Goal: Complete application form

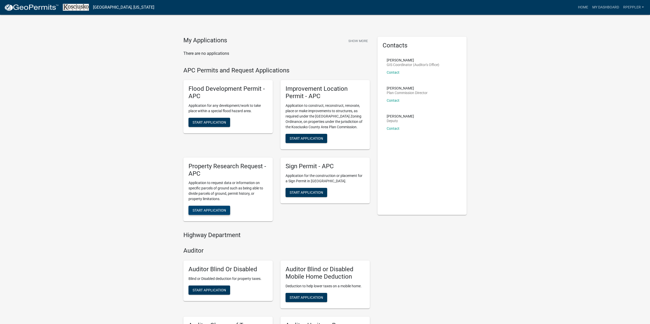
click at [208, 208] on button "Start Application" at bounding box center [209, 210] width 42 height 9
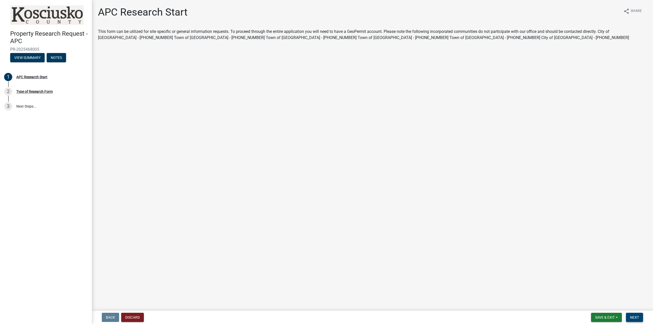
click at [642, 313] on button "Next" at bounding box center [634, 317] width 17 height 9
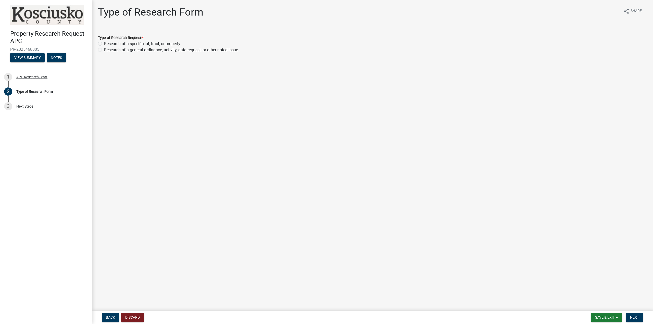
click at [114, 44] on label "Research of a specific lot, tract, or property" at bounding box center [142, 44] width 76 height 6
click at [107, 44] on input "Research of a specific lot, tract, or property" at bounding box center [105, 42] width 3 height 3
radio input "true"
click at [639, 316] on span "Next" at bounding box center [634, 318] width 9 height 4
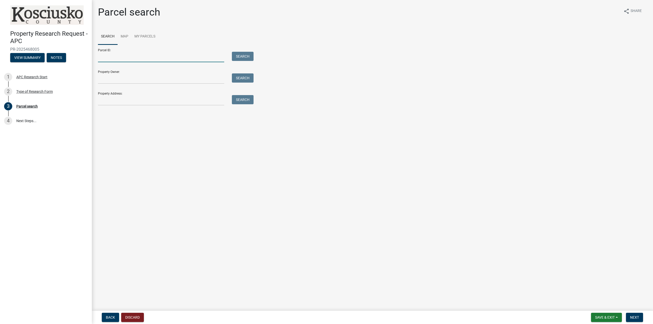
click at [113, 58] on input "Parcel ID:" at bounding box center [161, 57] width 126 height 10
type input "[PHONE_NUMBER].B"
click at [241, 56] on button "Search" at bounding box center [243, 56] width 22 height 9
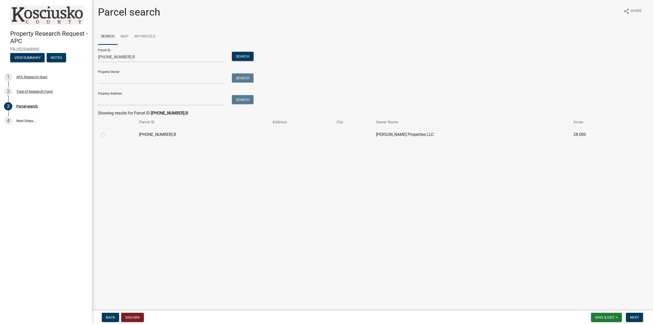
click at [105, 132] on div at bounding box center [117, 135] width 32 height 6
click at [107, 132] on label at bounding box center [107, 132] width 0 height 0
click at [107, 135] on input "radio" at bounding box center [108, 133] width 3 height 3
radio input "true"
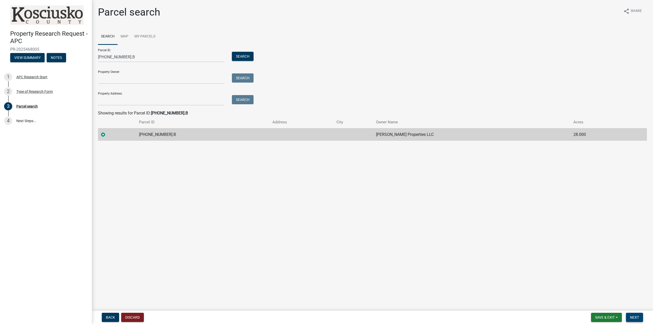
click at [640, 319] on button "Next" at bounding box center [634, 317] width 17 height 9
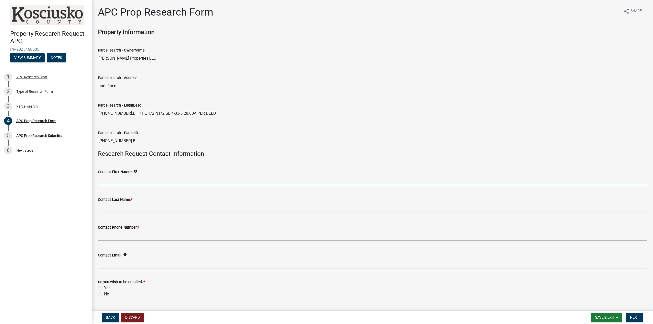
click at [151, 181] on input "Contact First Name: *" at bounding box center [372, 180] width 549 height 10
type input "[PERSON_NAME]"
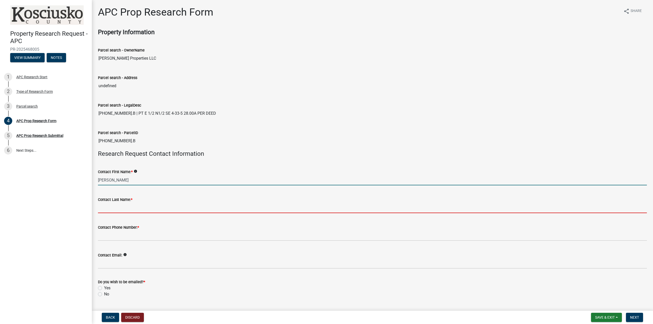
type input "[PERSON_NAME]"
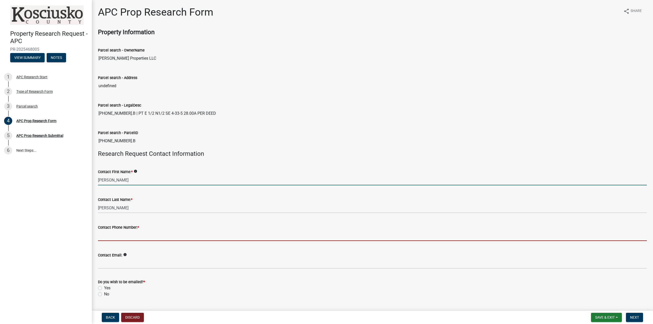
type input "2602443640"
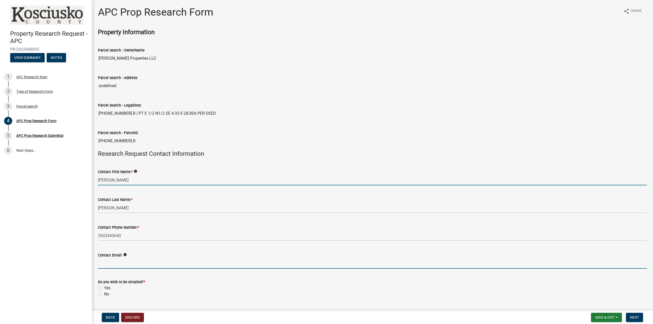
type input "[EMAIL_ADDRESS][DOMAIN_NAME]"
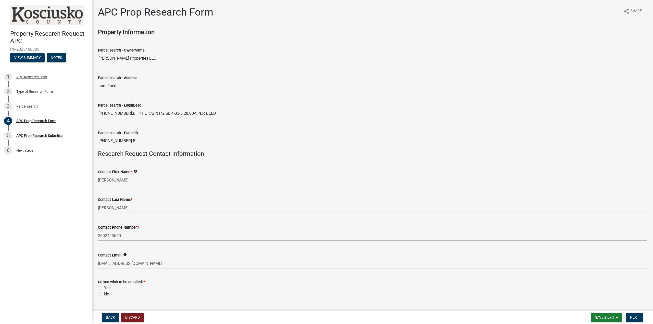
type input "[STREET_ADDRESS]"
click at [107, 287] on label "Yes" at bounding box center [107, 288] width 6 height 6
click at [107, 287] on input "Yes" at bounding box center [105, 286] width 3 height 3
radio input "true"
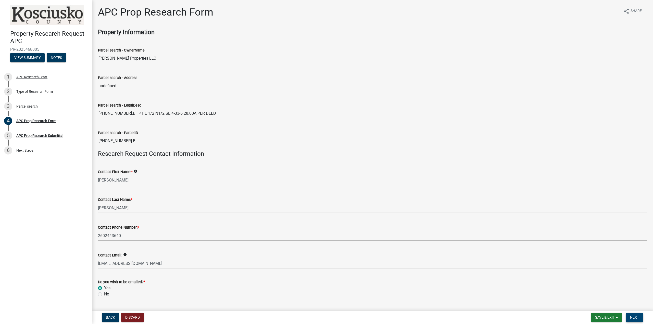
click at [638, 318] on span "Next" at bounding box center [634, 318] width 9 height 4
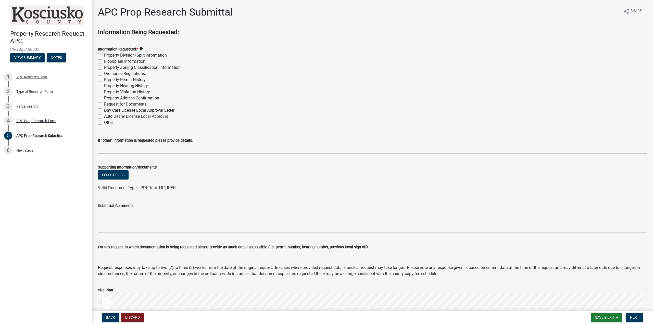
click at [104, 54] on label "Property Division/Split Information" at bounding box center [135, 55] width 63 height 6
click at [104, 54] on input "Property Division/Split Information" at bounding box center [105, 53] width 3 height 3
checkbox input "true"
checkbox input "false"
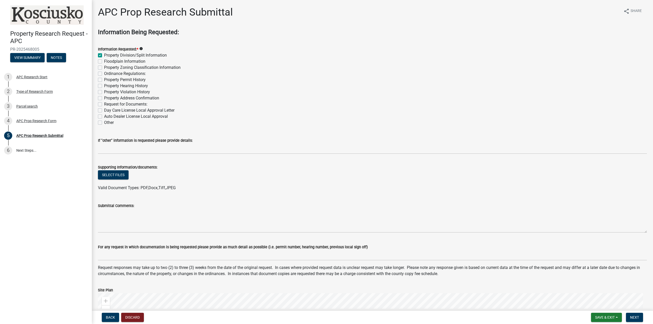
checkbox input "false"
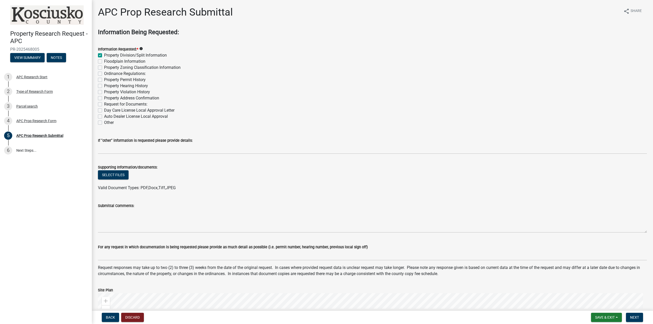
checkbox input "false"
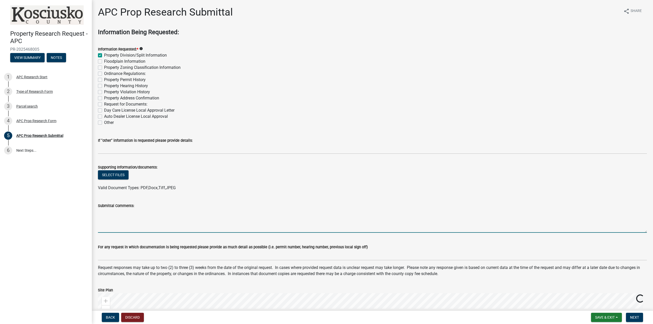
click at [125, 224] on textarea "Submittal Comments:" at bounding box center [372, 221] width 549 height 24
type textarea "c"
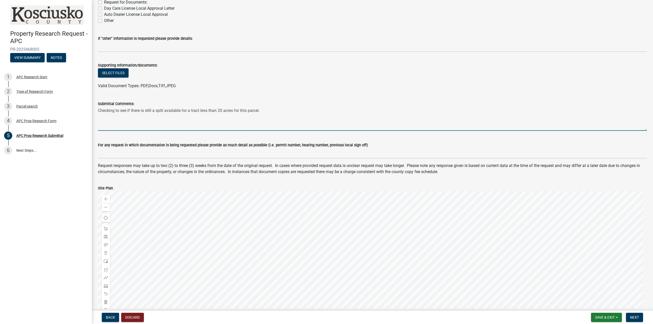
scroll to position [158, 0]
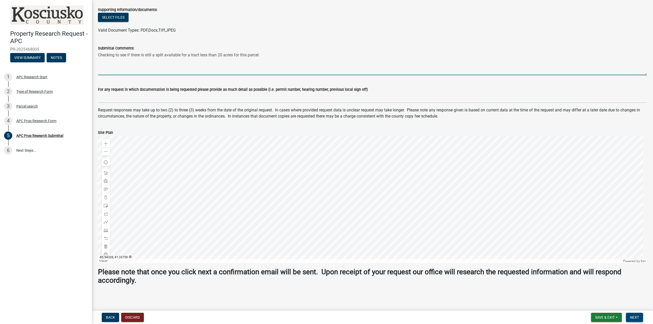
type textarea "Checking to see if there is still a split available for a tract less than 20 ac…"
click at [636, 317] on span "Next" at bounding box center [634, 318] width 9 height 4
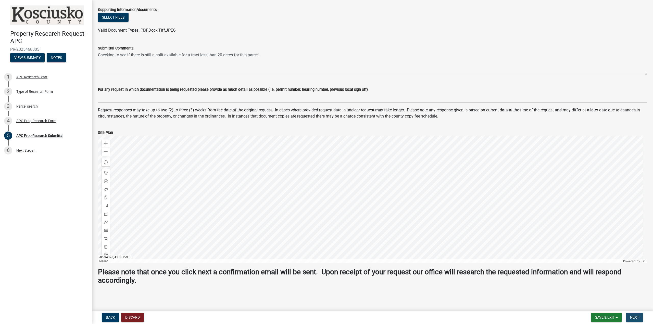
scroll to position [0, 0]
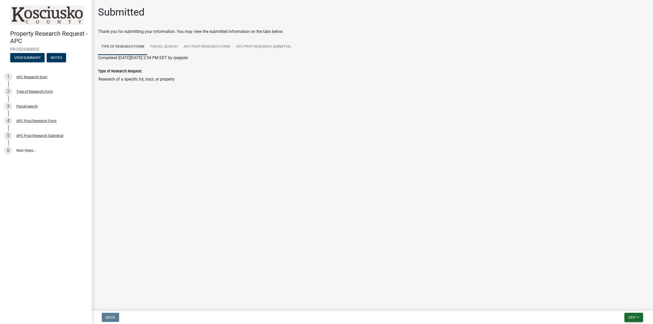
click at [627, 318] on button "Exit" at bounding box center [634, 317] width 19 height 9
click at [620, 302] on button "Save & Exit" at bounding box center [623, 304] width 41 height 12
